Goal: Task Accomplishment & Management: Use online tool/utility

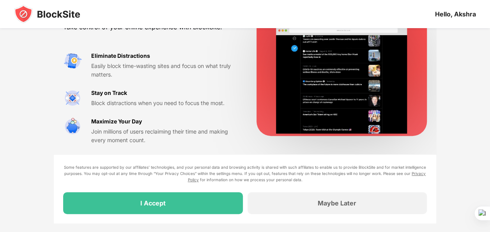
scroll to position [69, 0]
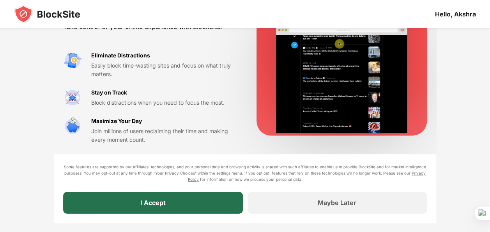
click at [156, 206] on div "I Accept" at bounding box center [152, 202] width 25 height 8
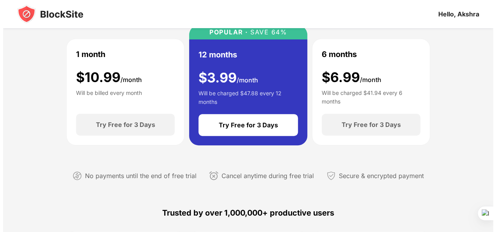
scroll to position [0, 0]
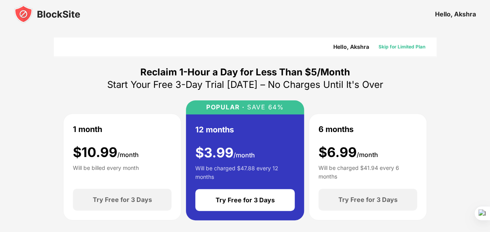
click at [381, 46] on div "Skip for Limited Plan" at bounding box center [401, 47] width 47 height 8
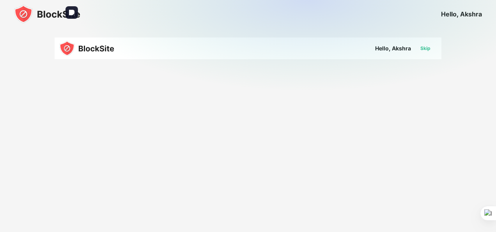
click at [425, 53] on div "Skip" at bounding box center [425, 48] width 23 height 12
click at [295, 62] on img at bounding box center [307, 87] width 496 height 175
click at [386, 50] on img at bounding box center [307, 87] width 496 height 175
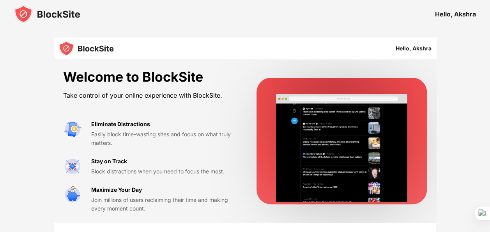
scroll to position [69, 0]
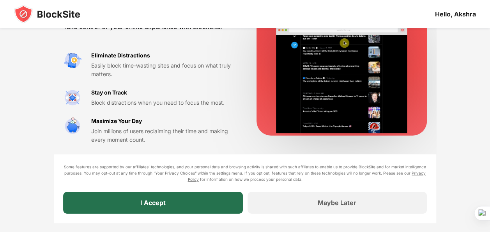
click at [147, 203] on div "I Accept" at bounding box center [152, 202] width 25 height 8
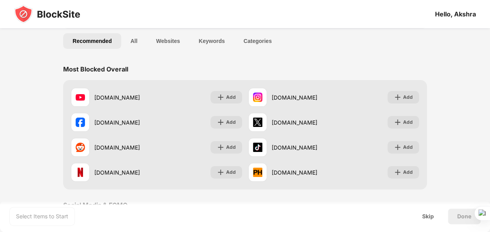
scroll to position [62, 0]
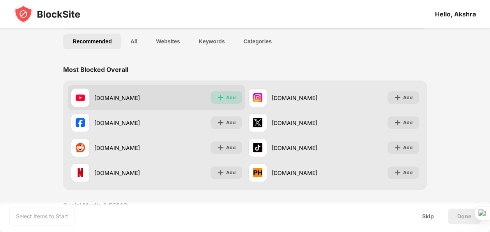
click at [230, 97] on div "Add" at bounding box center [231, 98] width 10 height 8
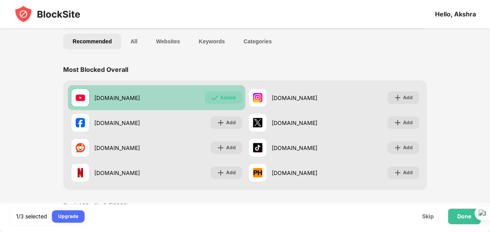
click at [230, 97] on div "Added" at bounding box center [228, 98] width 16 height 8
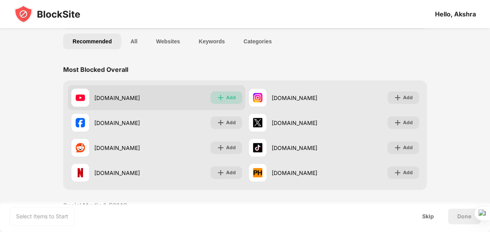
click at [230, 97] on div "Add" at bounding box center [231, 98] width 10 height 8
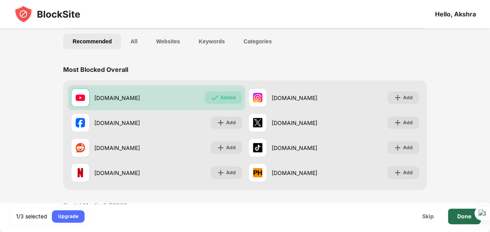
click at [470, 215] on div "Done" at bounding box center [464, 216] width 14 height 6
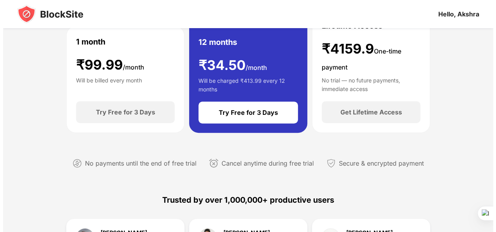
scroll to position [0, 0]
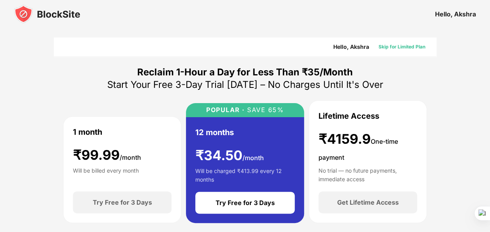
click at [392, 43] on div "Skip for Limited Plan" at bounding box center [401, 47] width 47 height 8
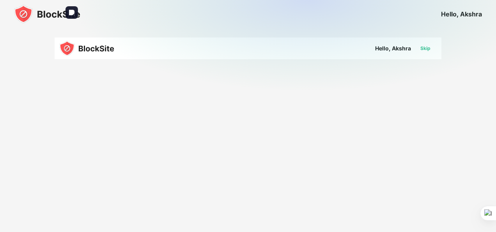
click at [426, 47] on div "Skip" at bounding box center [425, 48] width 10 height 8
click at [388, 53] on img at bounding box center [307, 87] width 496 height 175
click at [48, 13] on img at bounding box center [47, 14] width 66 height 19
click at [85, 47] on img at bounding box center [307, 87] width 496 height 175
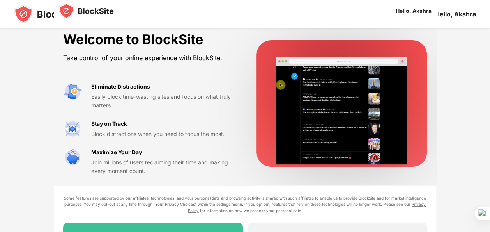
scroll to position [69, 0]
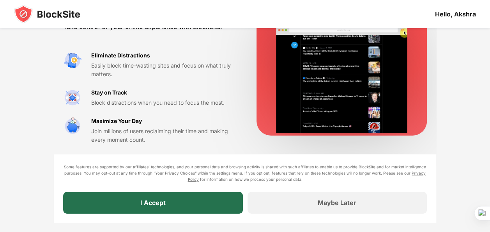
click at [162, 207] on div "I Accept" at bounding box center [152, 202] width 179 height 22
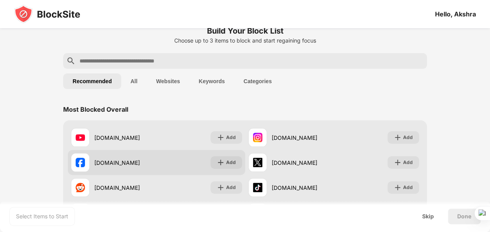
scroll to position [39, 0]
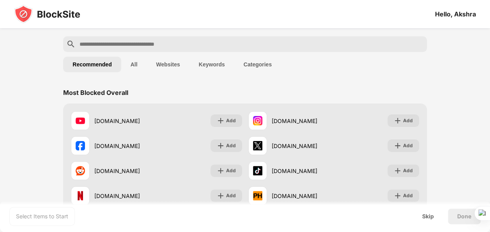
click at [134, 61] on button "All" at bounding box center [134, 65] width 26 height 16
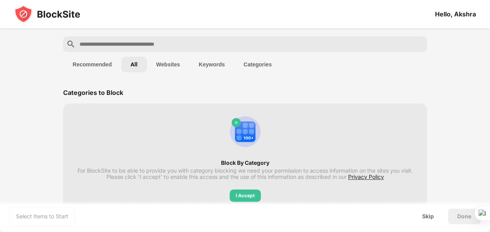
click at [168, 67] on button "Websites" at bounding box center [168, 65] width 42 height 16
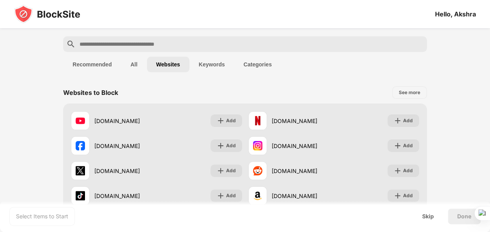
click at [208, 64] on button "Keywords" at bounding box center [211, 65] width 45 height 16
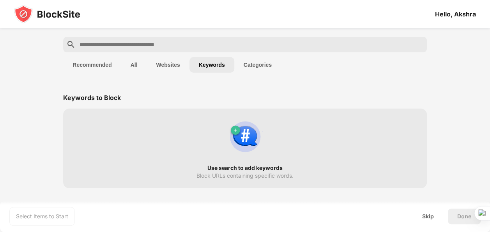
scroll to position [38, 0]
click at [255, 65] on button "Categories" at bounding box center [257, 65] width 47 height 16
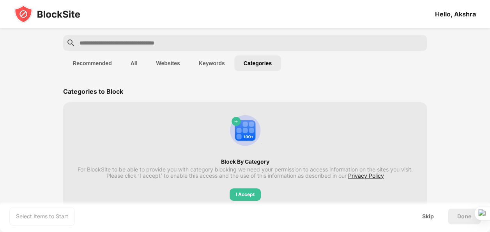
scroll to position [41, 0]
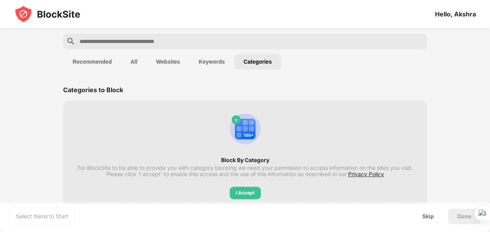
click at [90, 66] on button "Recommended" at bounding box center [92, 62] width 58 height 16
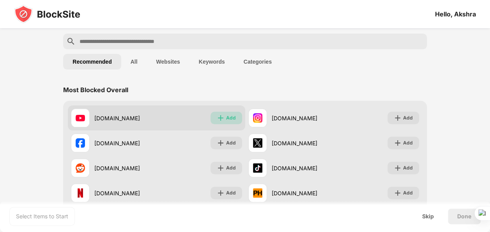
click at [219, 113] on div "Add" at bounding box center [226, 117] width 32 height 12
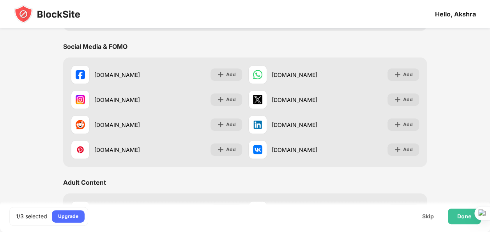
scroll to position [224, 0]
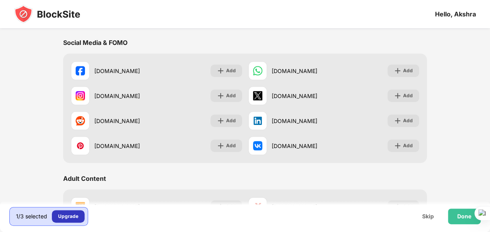
click at [72, 215] on div "Upgrade" at bounding box center [68, 216] width 20 height 8
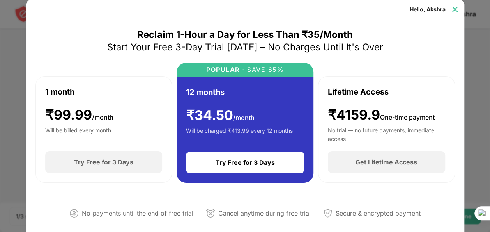
click at [455, 10] on img at bounding box center [455, 9] width 8 height 8
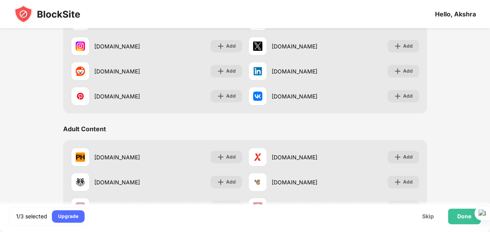
scroll to position [274, 0]
click at [456, 218] on div "Done" at bounding box center [464, 216] width 33 height 16
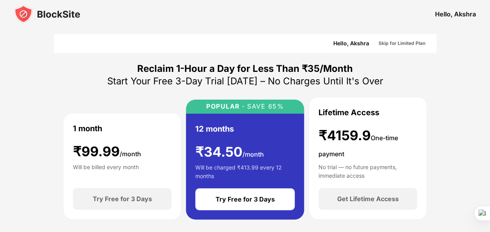
scroll to position [2, 0]
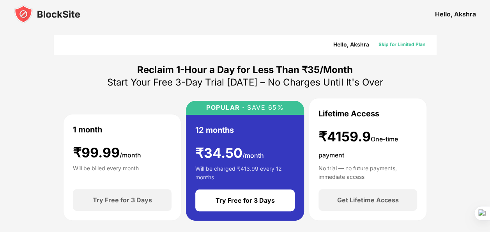
click at [405, 42] on div "Skip for Limited Plan" at bounding box center [401, 45] width 47 height 8
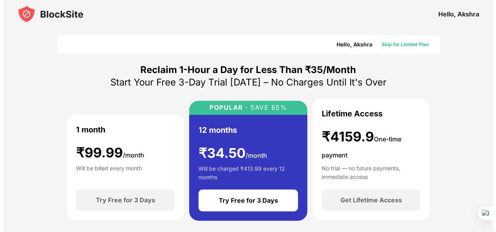
scroll to position [0, 0]
